Goal: Task Accomplishment & Management: Use online tool/utility

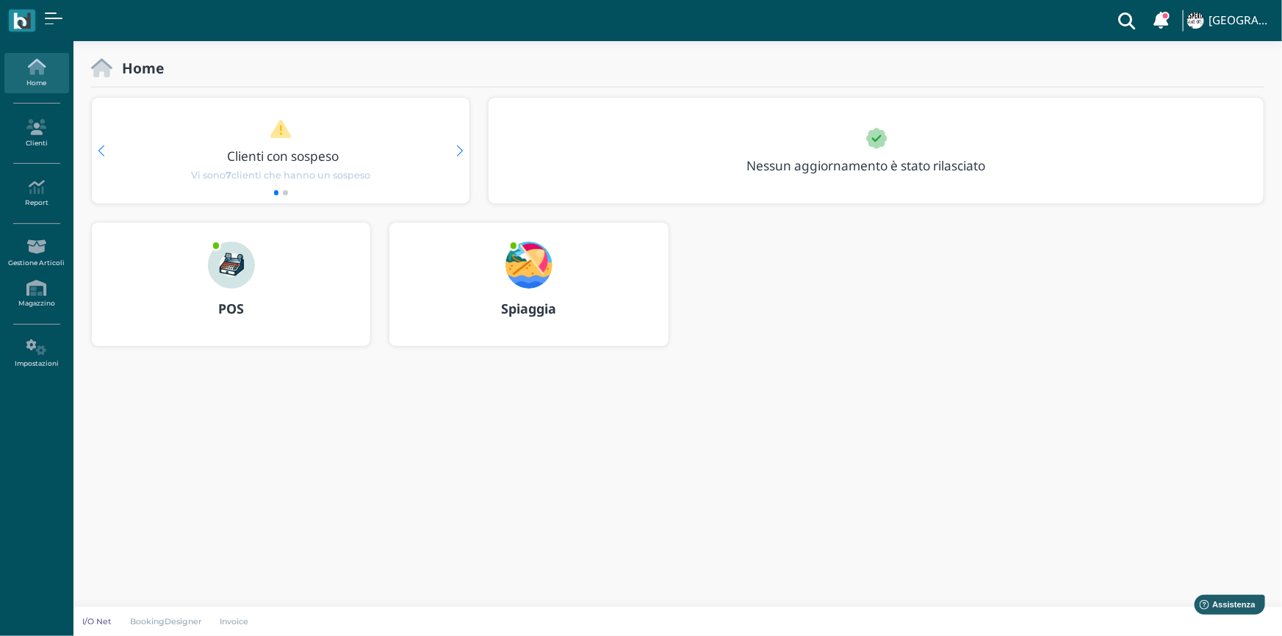
click at [529, 266] on img at bounding box center [528, 265] width 47 height 47
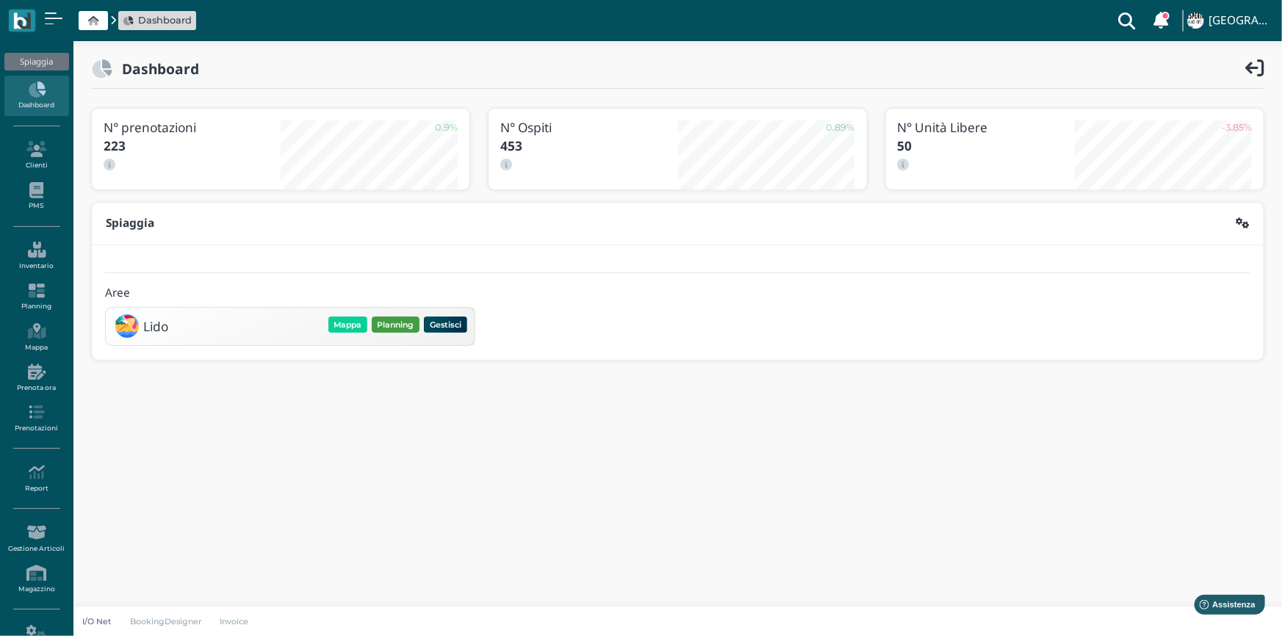
click at [397, 322] on button "Planning" at bounding box center [396, 325] width 48 height 16
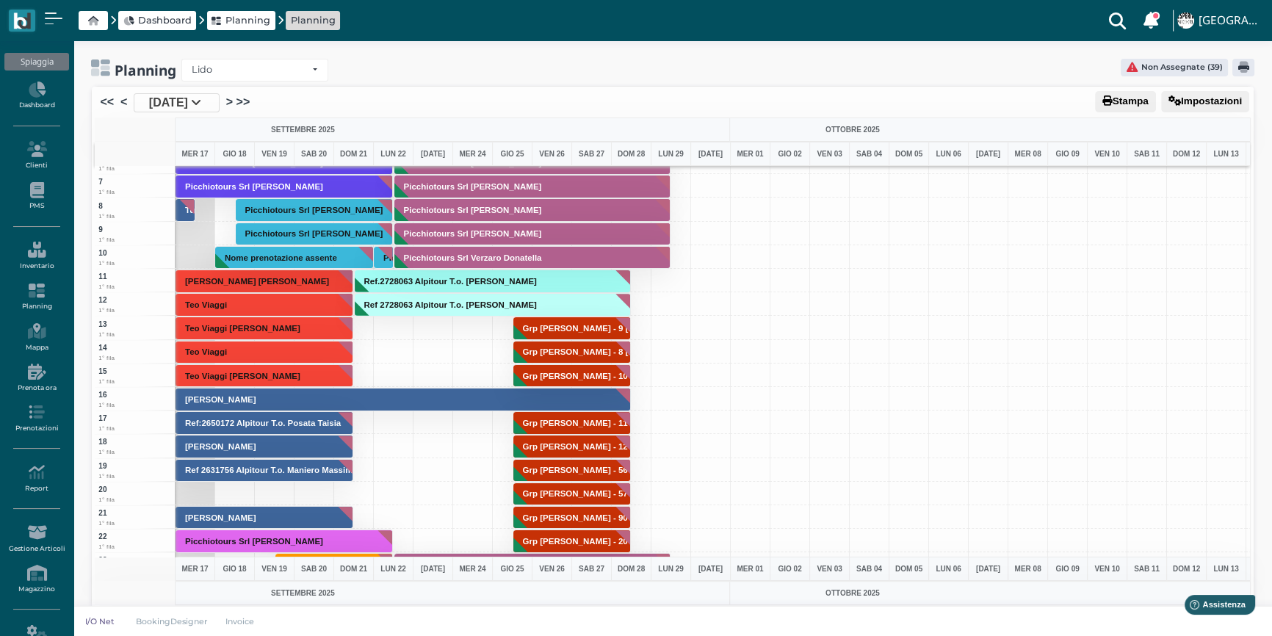
scroll to position [133, 0]
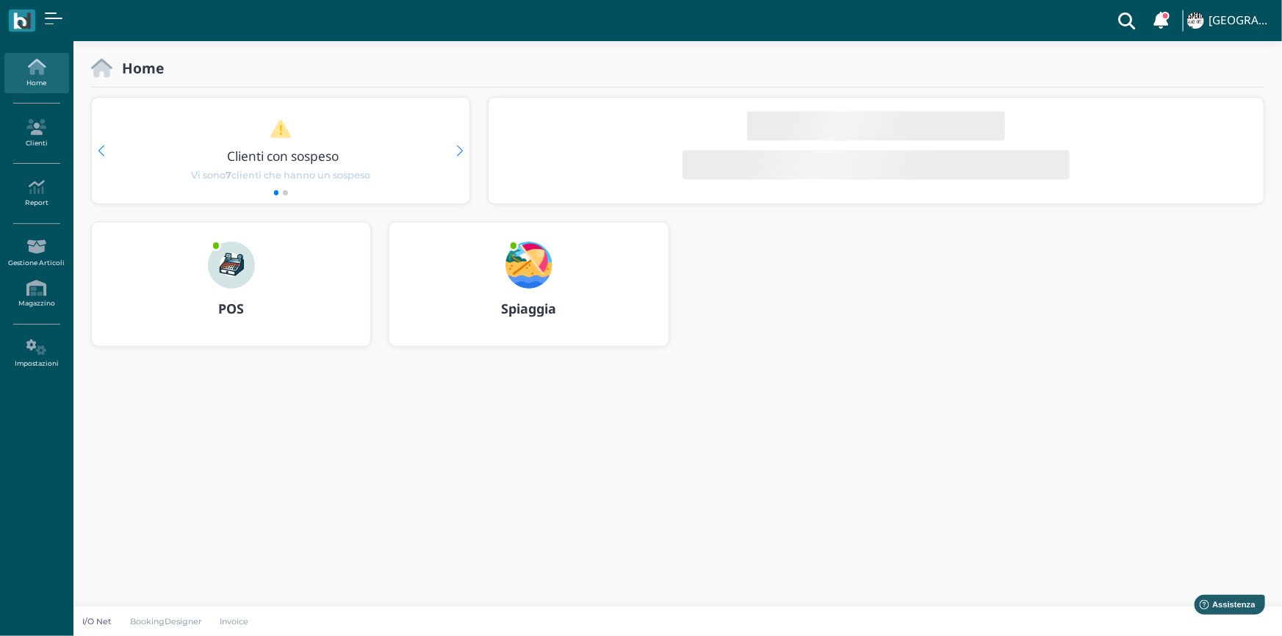
click at [519, 262] on img at bounding box center [528, 265] width 47 height 47
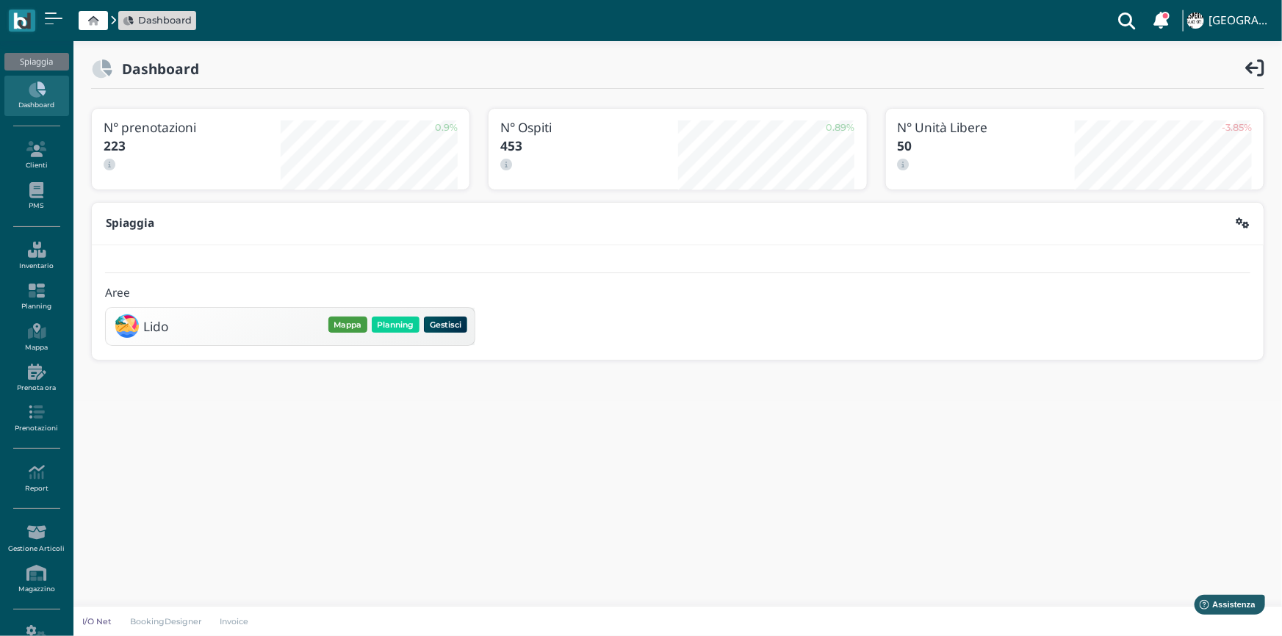
click at [356, 324] on button "Mappa" at bounding box center [347, 325] width 39 height 16
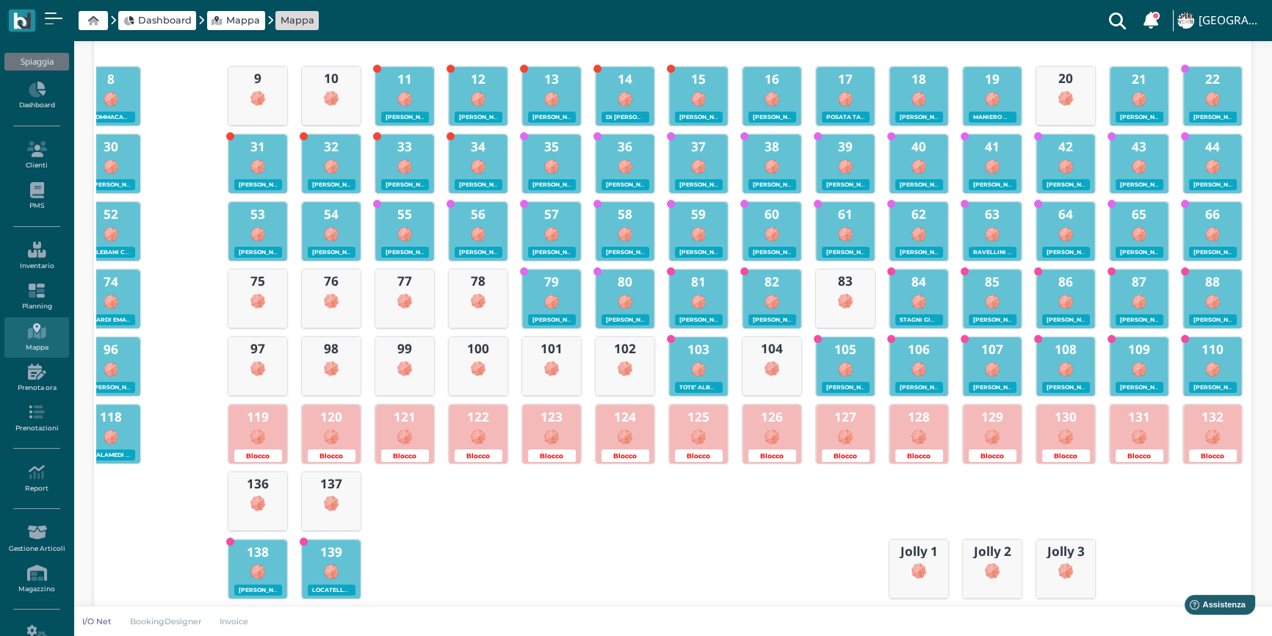
scroll to position [66, 0]
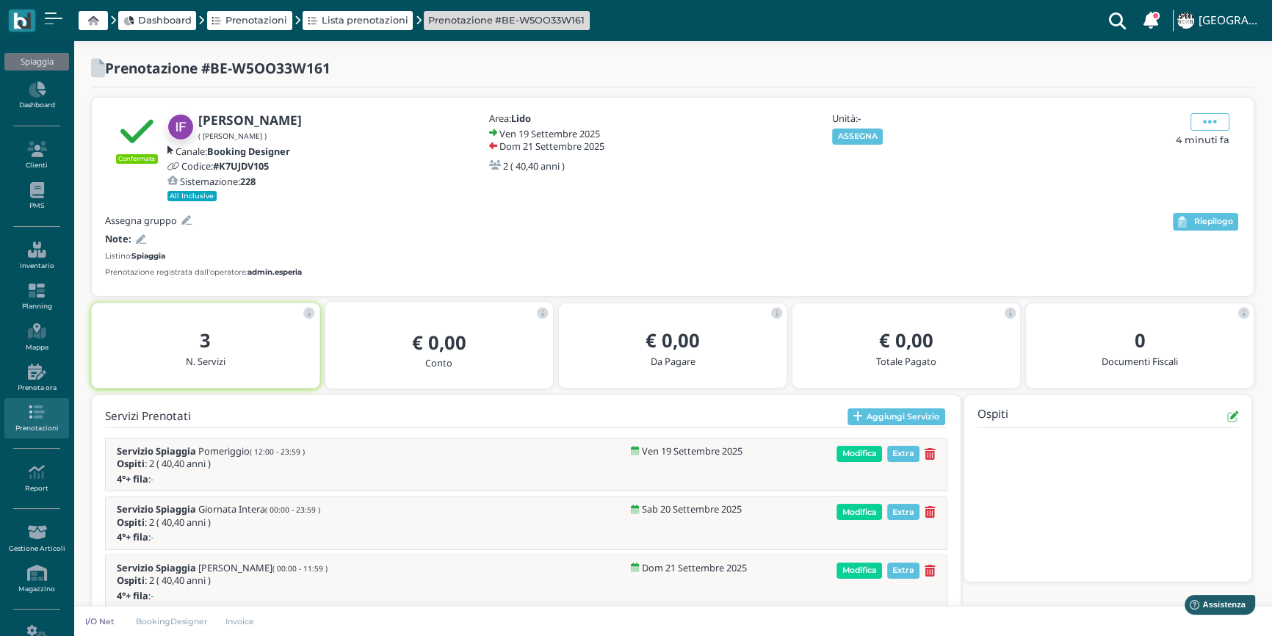
drag, startPoint x: 848, startPoint y: 140, endPoint x: 857, endPoint y: 147, distance: 11.6
click at [852, 143] on button "ASSEGNA" at bounding box center [857, 137] width 51 height 16
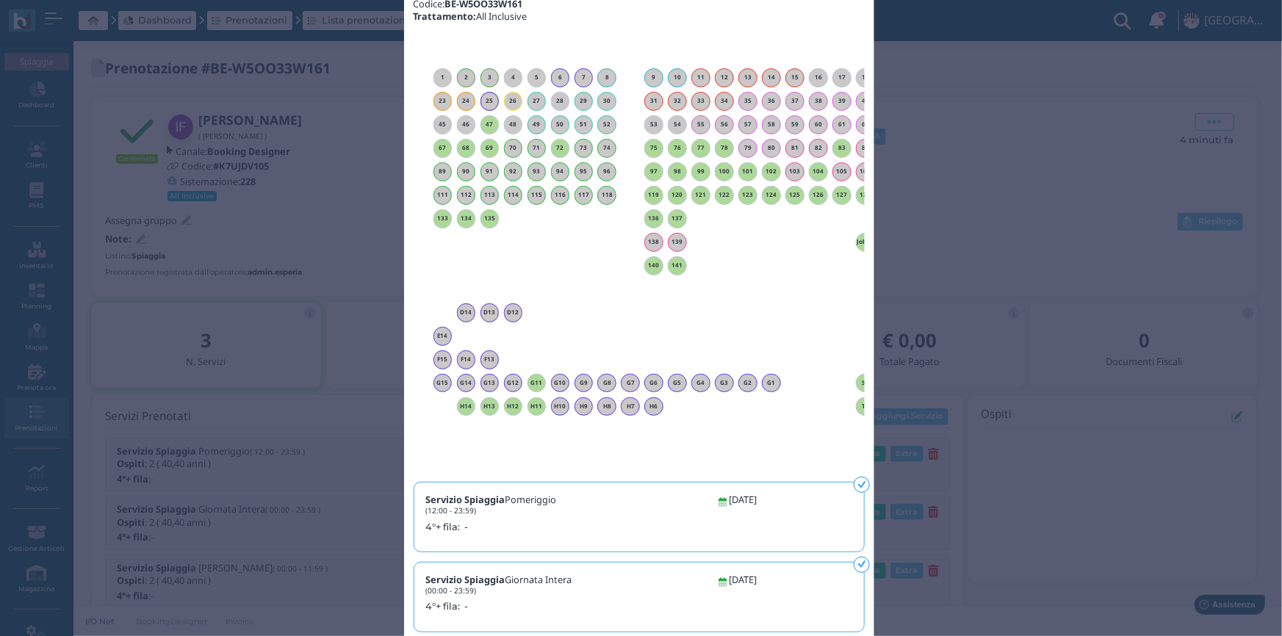
scroll to position [167, 0]
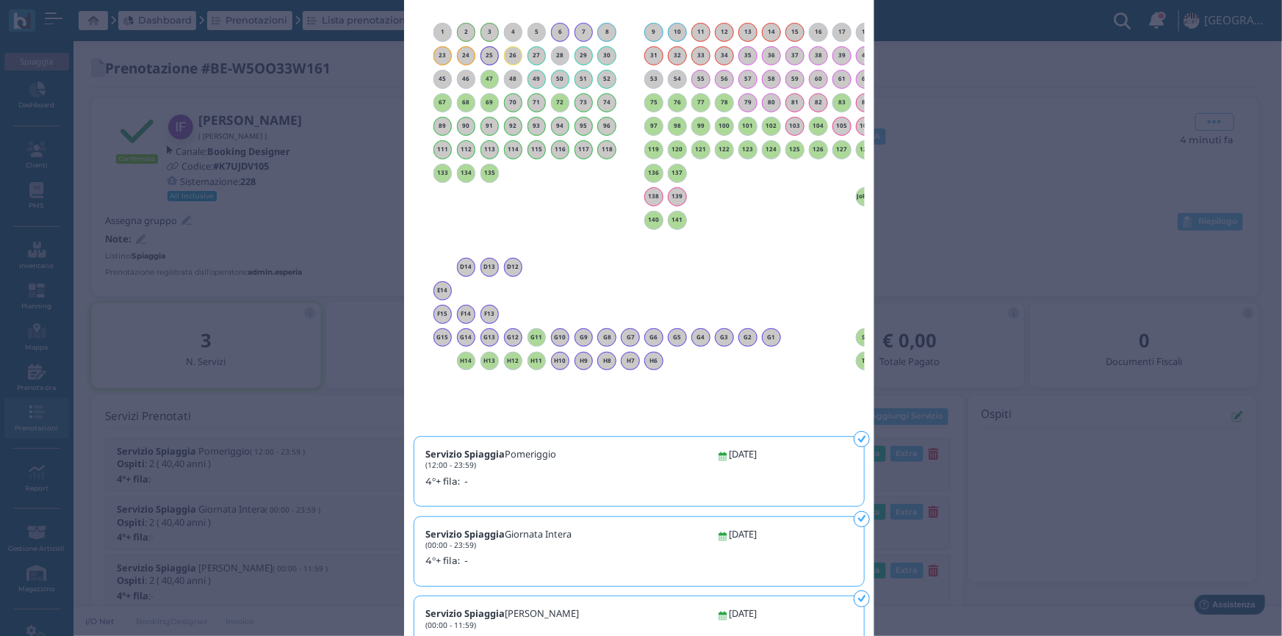
drag, startPoint x: 668, startPoint y: 421, endPoint x: 812, endPoint y: 430, distance: 144.3
click at [826, 425] on div "1 2 3 4 5 6 7 8 9 10 11 12 13 14 15 16 17 18" at bounding box center [639, 209] width 451 height 432
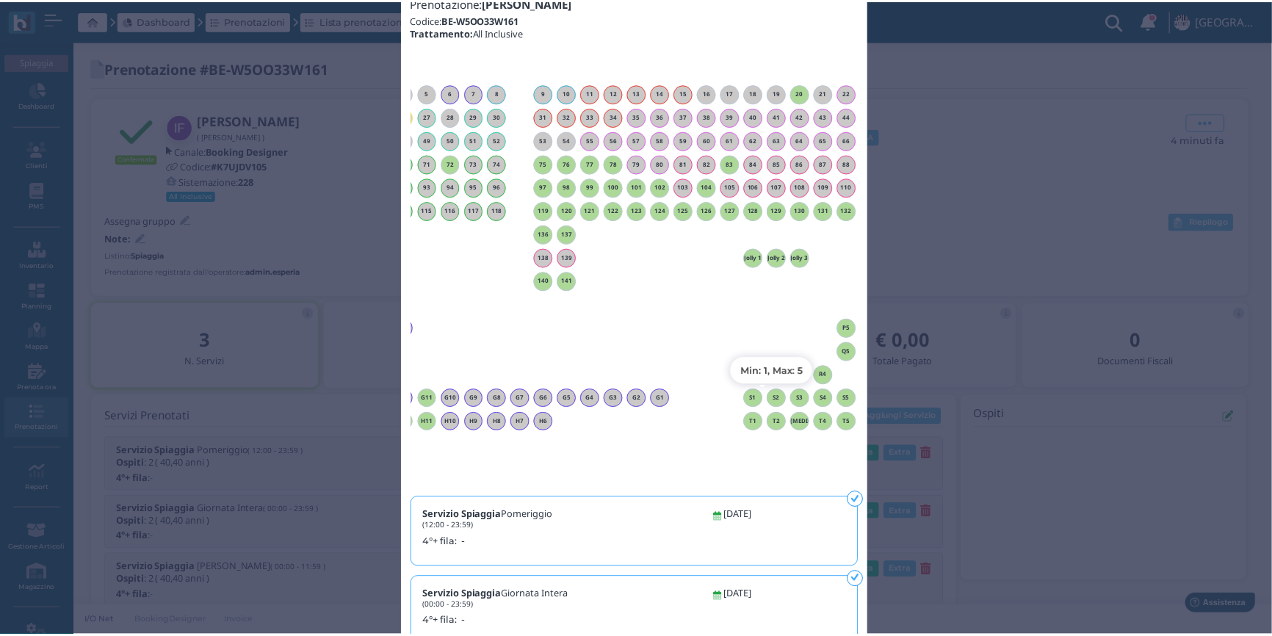
scroll to position [0, 0]
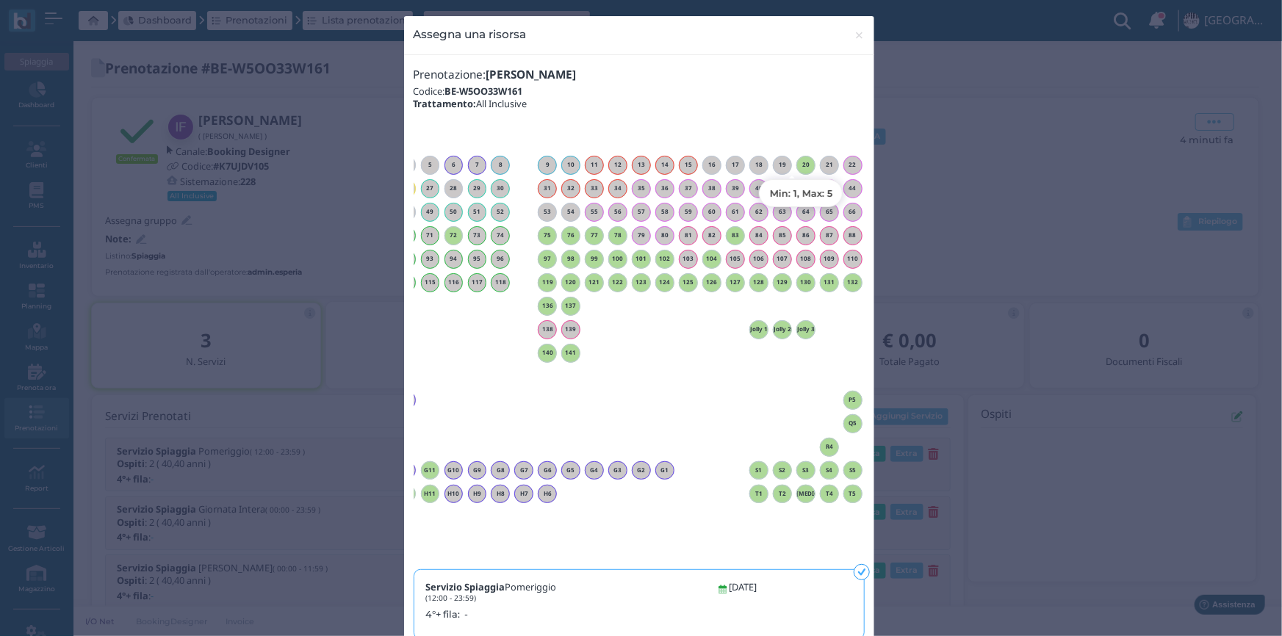
click at [798, 167] on h6 "20" at bounding box center [805, 165] width 19 height 7
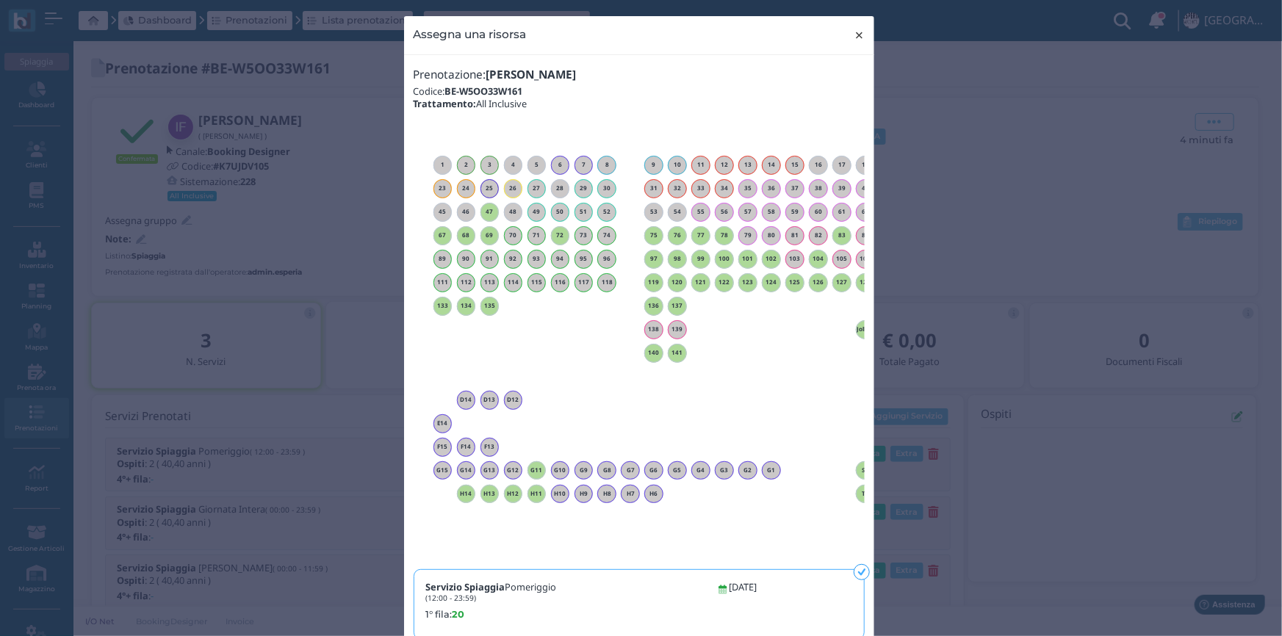
click at [854, 37] on span "×" at bounding box center [859, 35] width 11 height 19
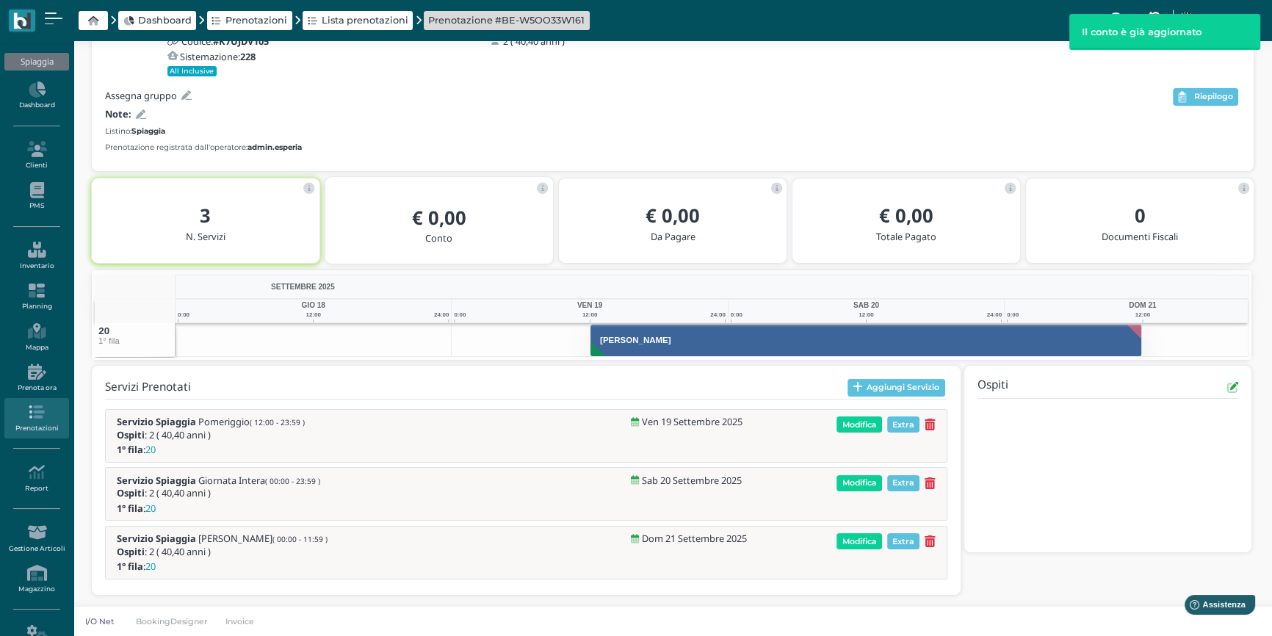
scroll to position [126, 0]
click at [136, 112] on icon at bounding box center [141, 114] width 10 height 10
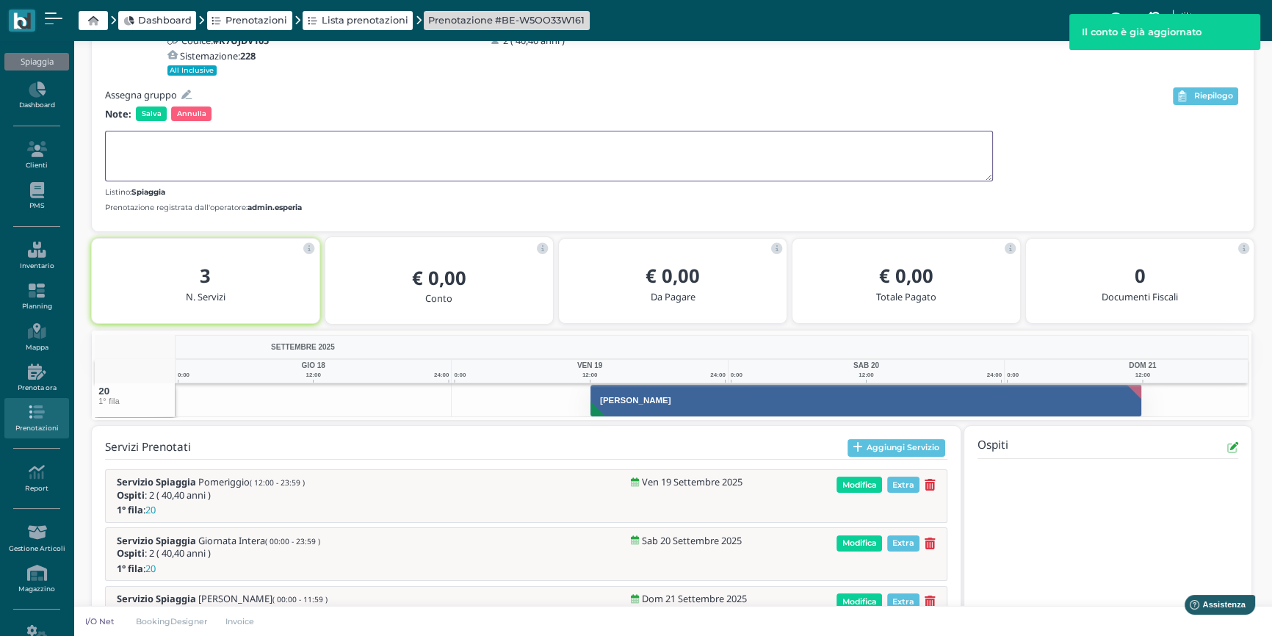
click at [149, 148] on textarea at bounding box center [549, 156] width 888 height 51
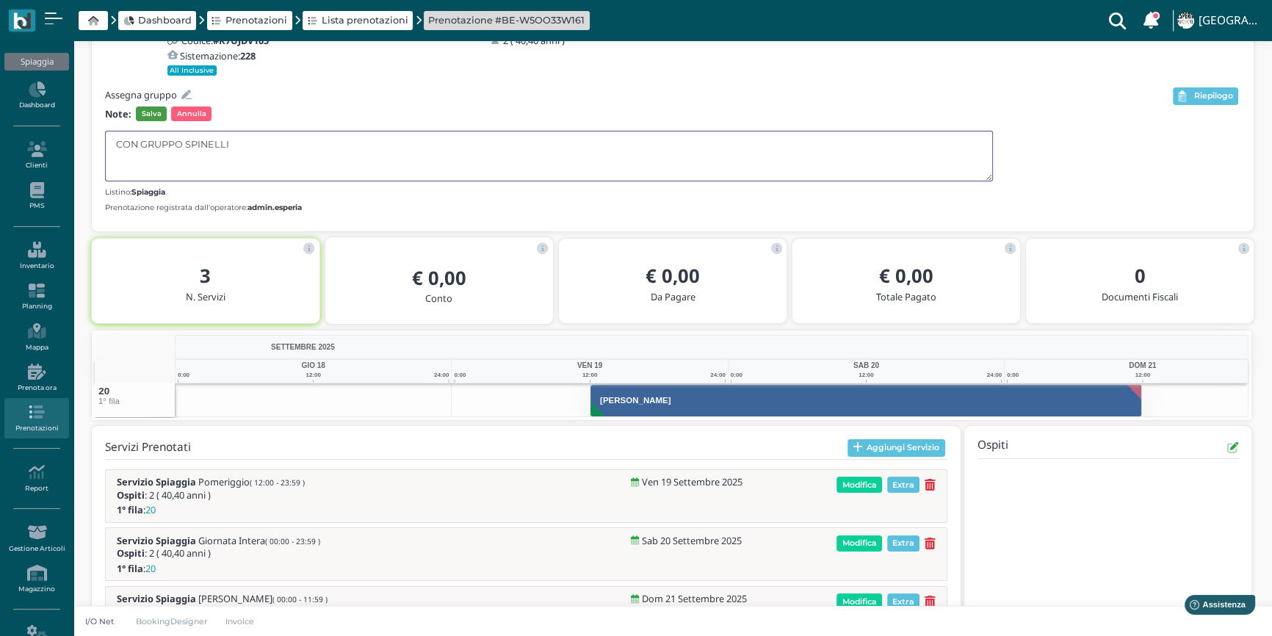
type textarea "CON GRUPPO SPINELLI"
click at [146, 112] on span "Salva" at bounding box center [151, 114] width 31 height 15
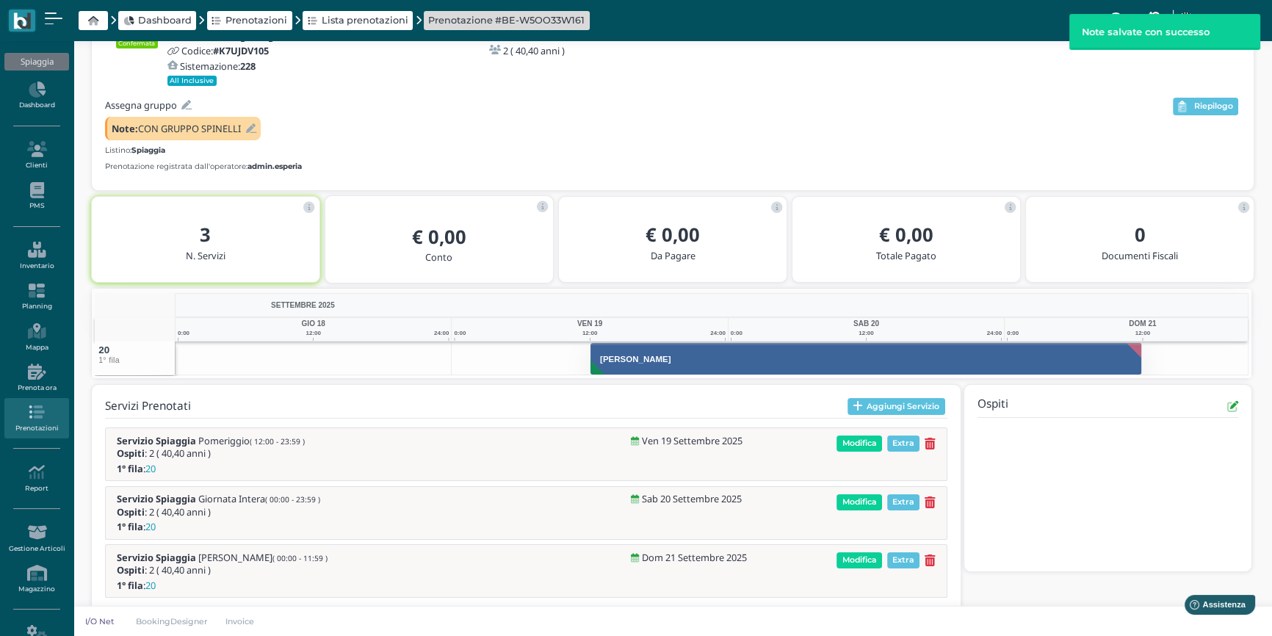
scroll to position [135, 0]
